Goal: Information Seeking & Learning: Learn about a topic

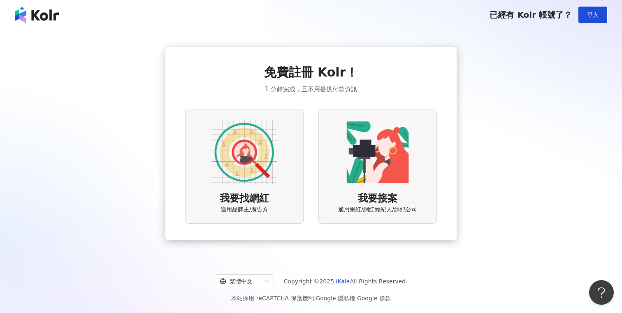
click at [256, 172] on img at bounding box center [244, 152] width 66 height 66
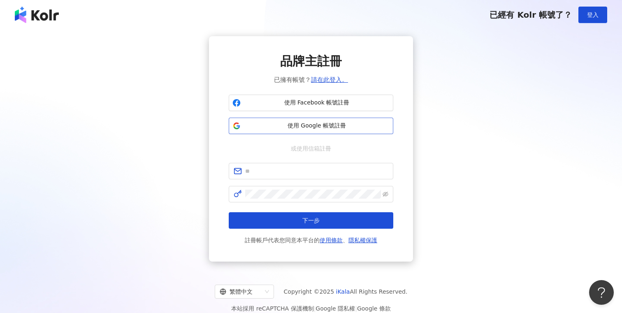
click at [321, 125] on span "使用 Google 帳號註冊" at bounding box center [317, 126] width 146 height 8
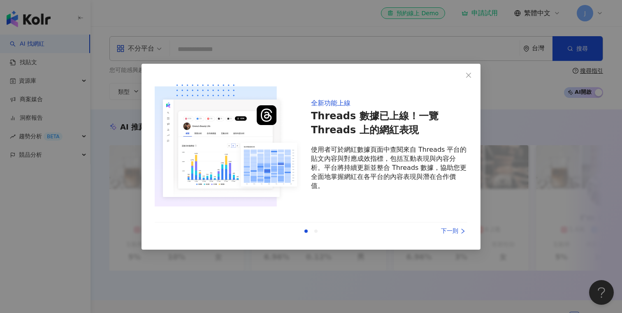
click at [451, 230] on div "下一則" at bounding box center [436, 231] width 62 height 9
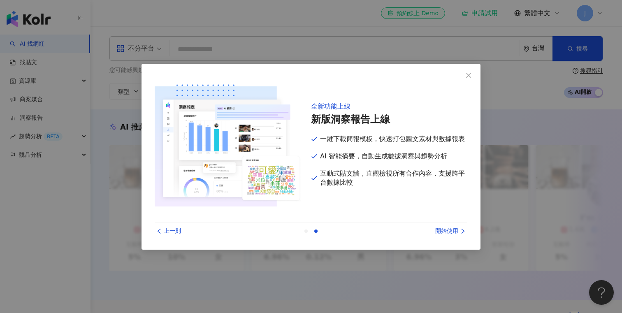
click at [451, 230] on div "開始使用" at bounding box center [436, 231] width 62 height 9
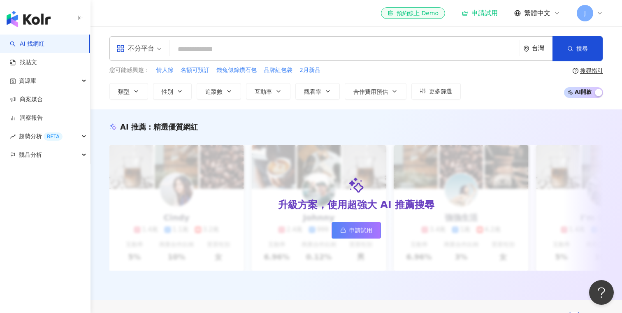
click at [259, 47] on input "search" at bounding box center [344, 50] width 343 height 16
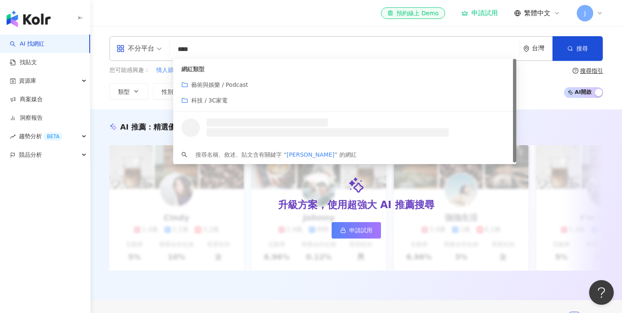
type input "*****"
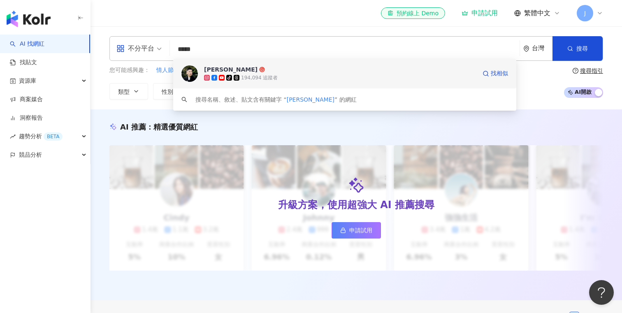
click at [266, 79] on div "194,094 追蹤者" at bounding box center [259, 77] width 37 height 7
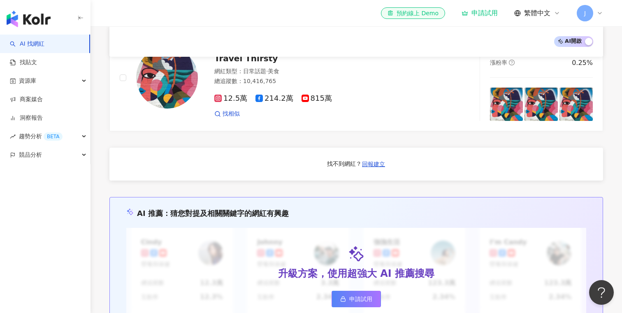
scroll to position [665, 0]
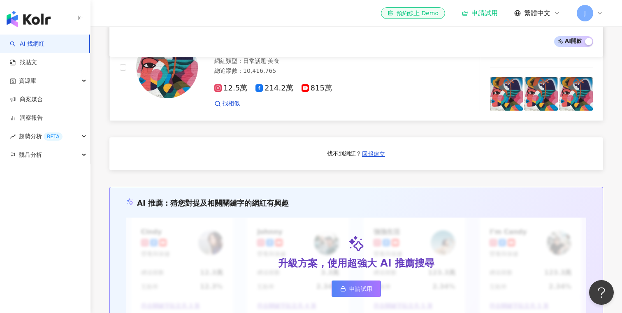
click at [169, 91] on img at bounding box center [167, 68] width 62 height 62
click at [222, 133] on div "吳奇軒 Wu Hsuan 奇軒Tricking tricking_wu 網紅類型 ： 藝術與娛樂 · 日常話題 · 教育與學習 · 運動 總追蹤數 ： 20,…" at bounding box center [355, 5] width 493 height 681
click at [105, 218] on div "AI 開啟 AI 關閉 吳奇軒 Wu Hsuan 奇軒Tricking tricking_wu 網紅類型 ： 藝術與娛樂 · 日常話題 · 教育與學習 · 運…" at bounding box center [356, 92] width 526 height 915
click at [178, 134] on div "吳奇軒 Wu Hsuan 奇軒Tricking tricking_wu 網紅類型 ： 藝術與娛樂 · 日常話題 · 教育與學習 · 運動 總追蹤數 ： 20,…" at bounding box center [355, 5] width 493 height 681
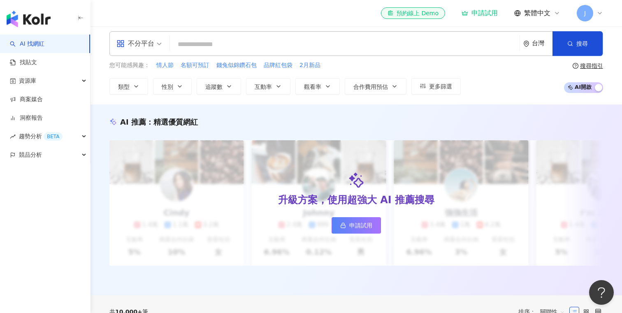
scroll to position [0, 0]
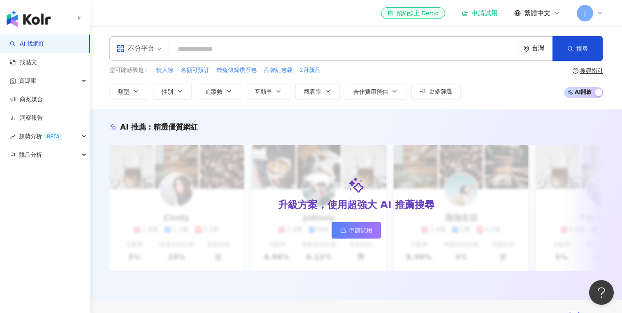
click at [255, 48] on input "search" at bounding box center [344, 50] width 343 height 16
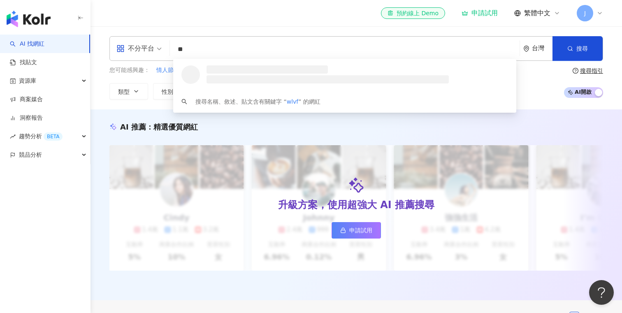
type input "*"
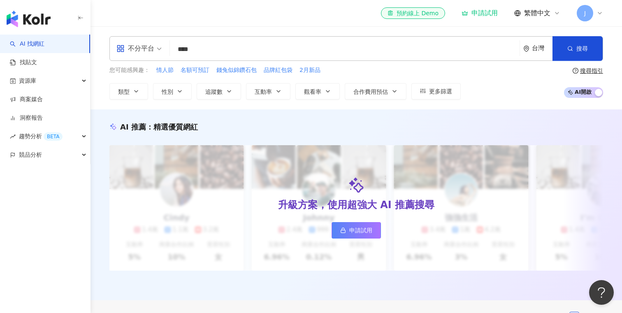
type input "**"
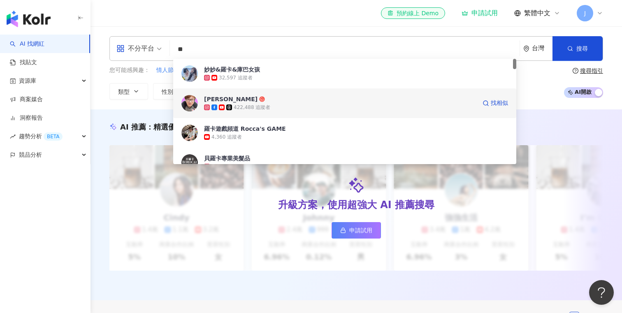
click at [245, 101] on span "羅卡Rocca" at bounding box center [340, 99] width 272 height 8
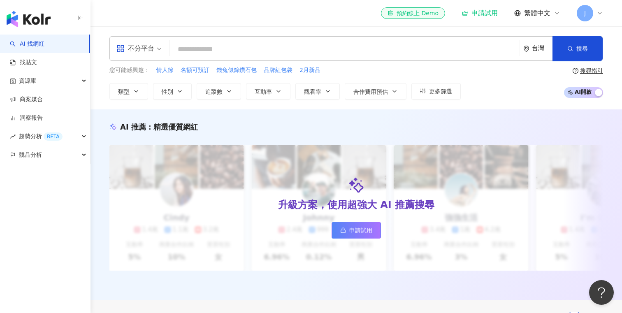
click at [316, 47] on input "search" at bounding box center [344, 50] width 343 height 16
click at [321, 45] on input "search" at bounding box center [344, 50] width 343 height 16
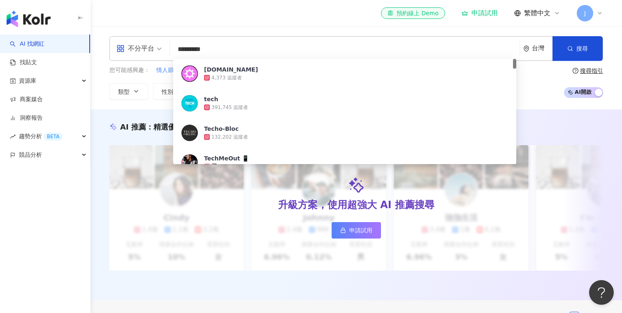
type input "**********"
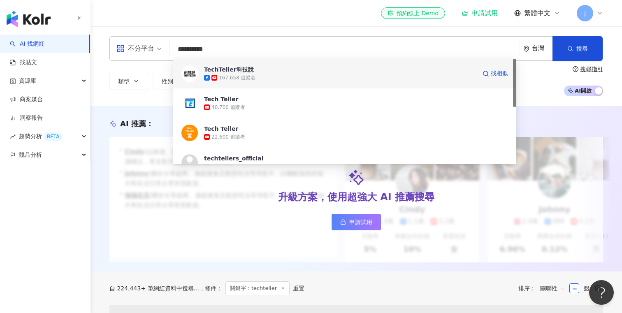
click at [274, 69] on span "TechTeller科技說" at bounding box center [340, 69] width 272 height 8
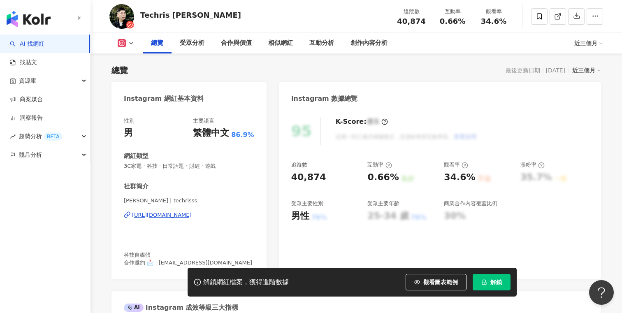
scroll to position [51, 0]
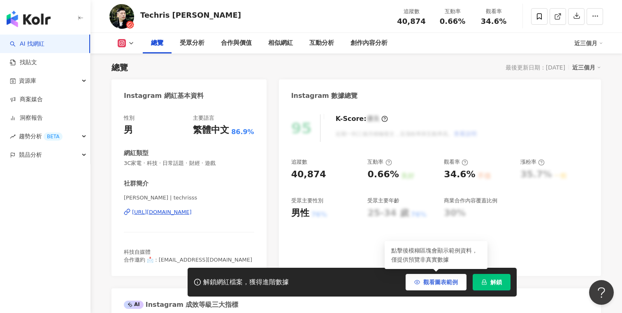
click at [424, 287] on button "觀看圖表範例" at bounding box center [435, 282] width 61 height 16
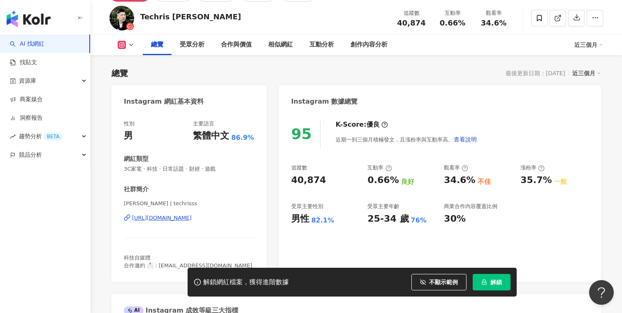
scroll to position [44, 0]
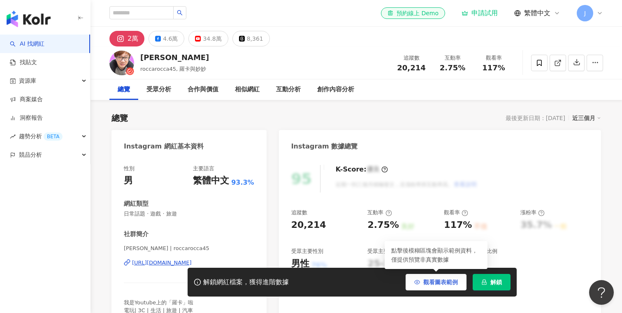
click at [429, 282] on span "觀看圖表範例" at bounding box center [440, 282] width 35 height 7
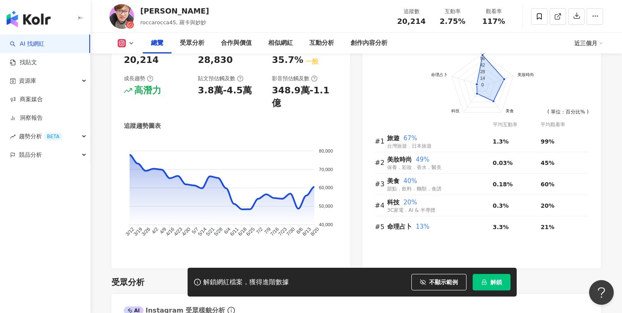
scroll to position [484, 0]
